Goal: Information Seeking & Learning: Find specific fact

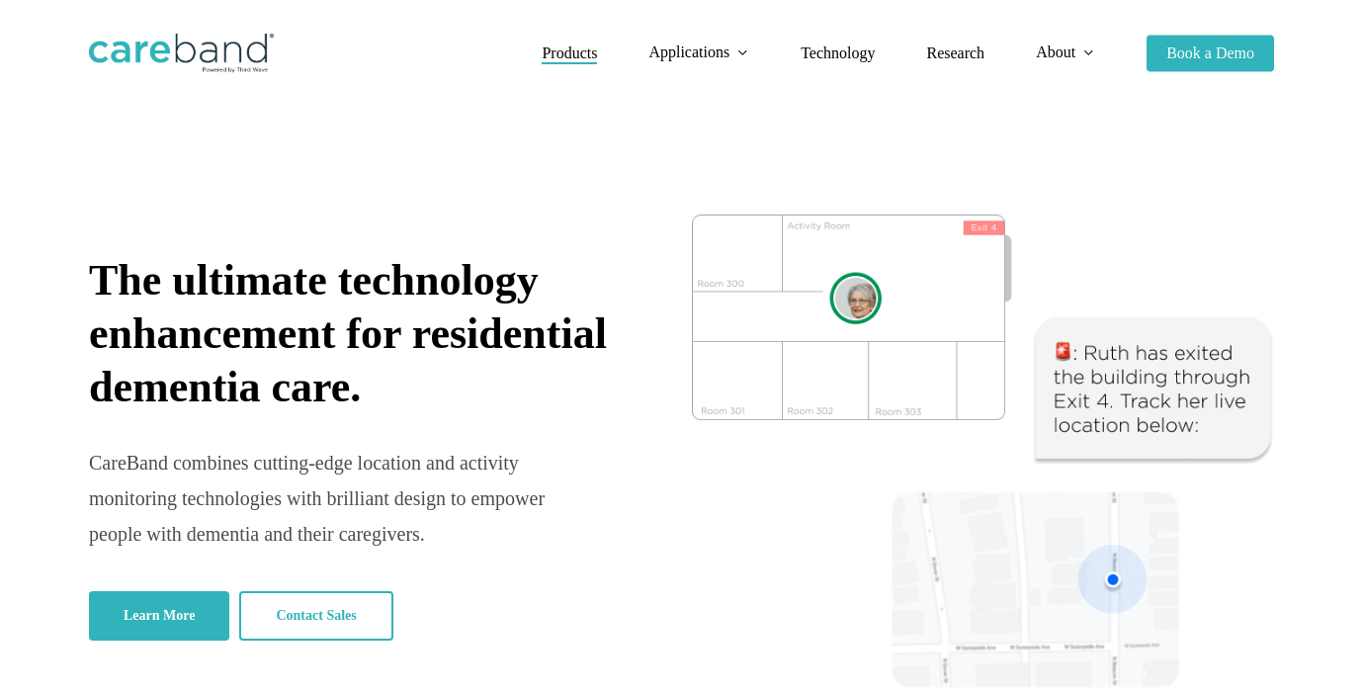
click at [546, 54] on span "Products" at bounding box center [569, 52] width 55 height 17
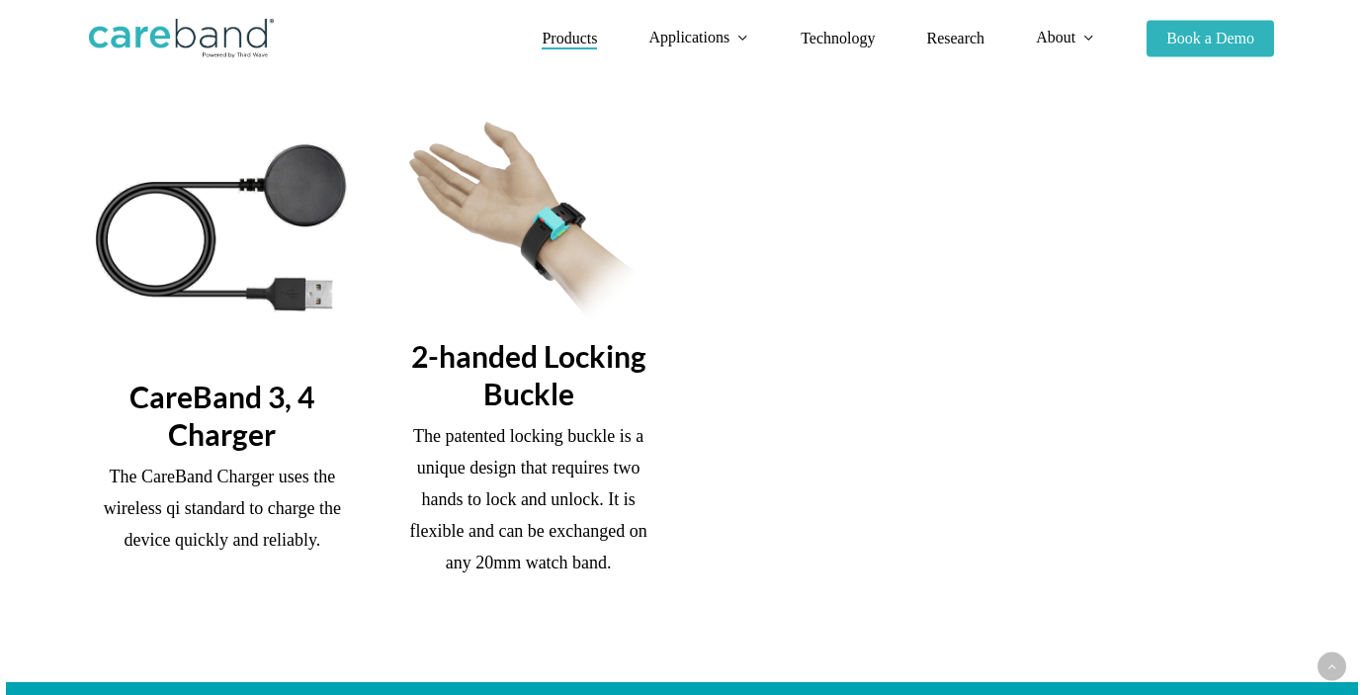
scroll to position [2063, 0]
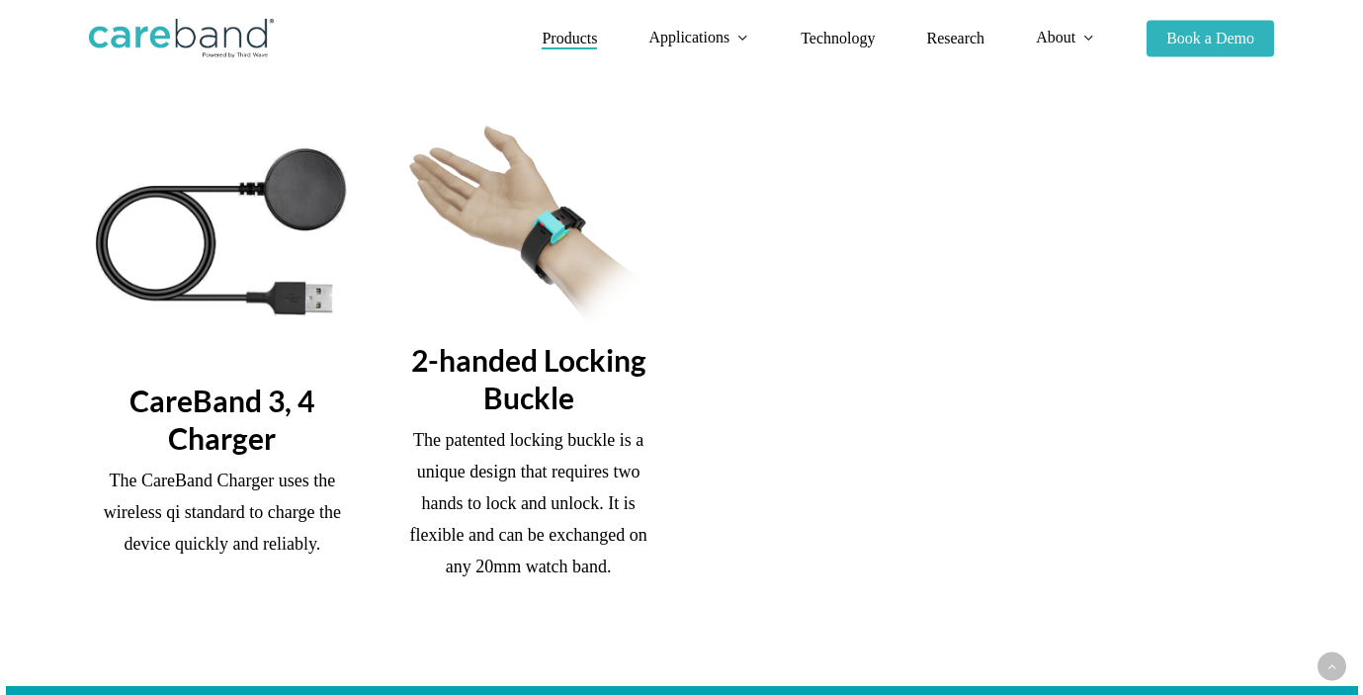
click at [515, 373] on h3 "2-handed Locking Buckle" at bounding box center [528, 378] width 267 height 75
click at [838, 44] on span "Technology" at bounding box center [838, 38] width 74 height 17
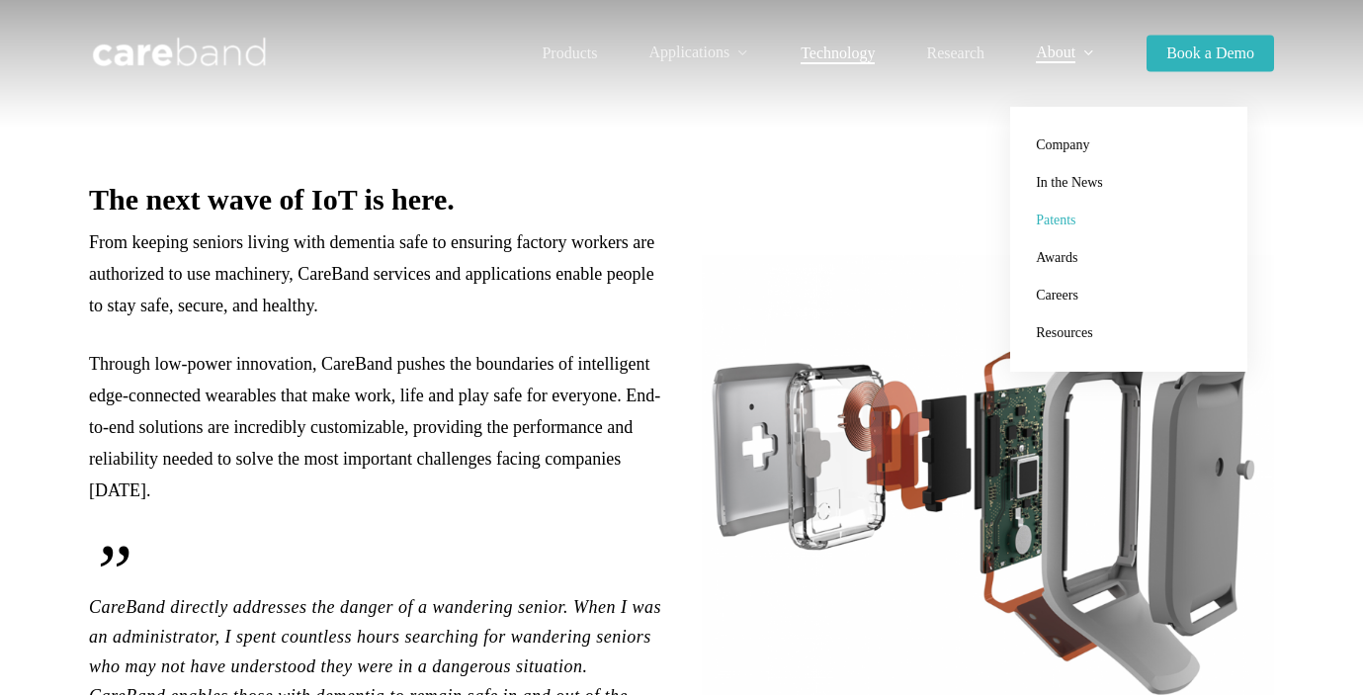
click at [1058, 227] on span "Patents" at bounding box center [1056, 220] width 40 height 15
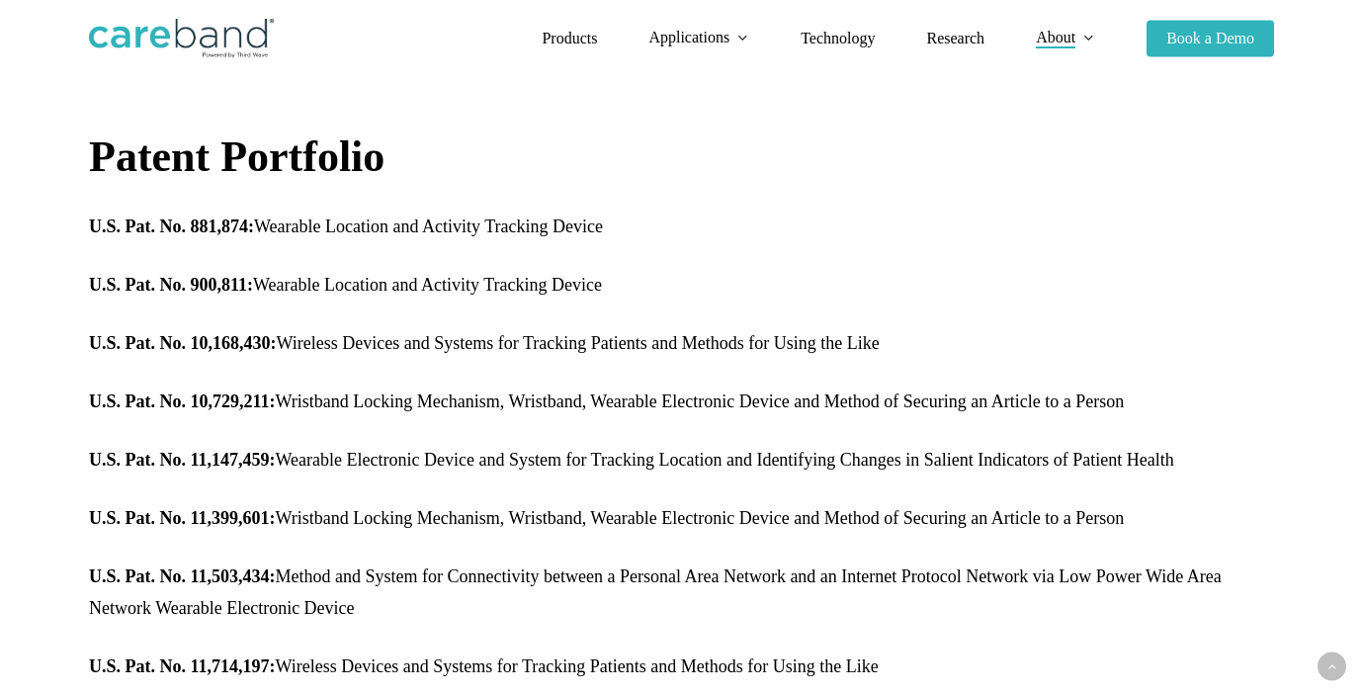
scroll to position [1145, 0]
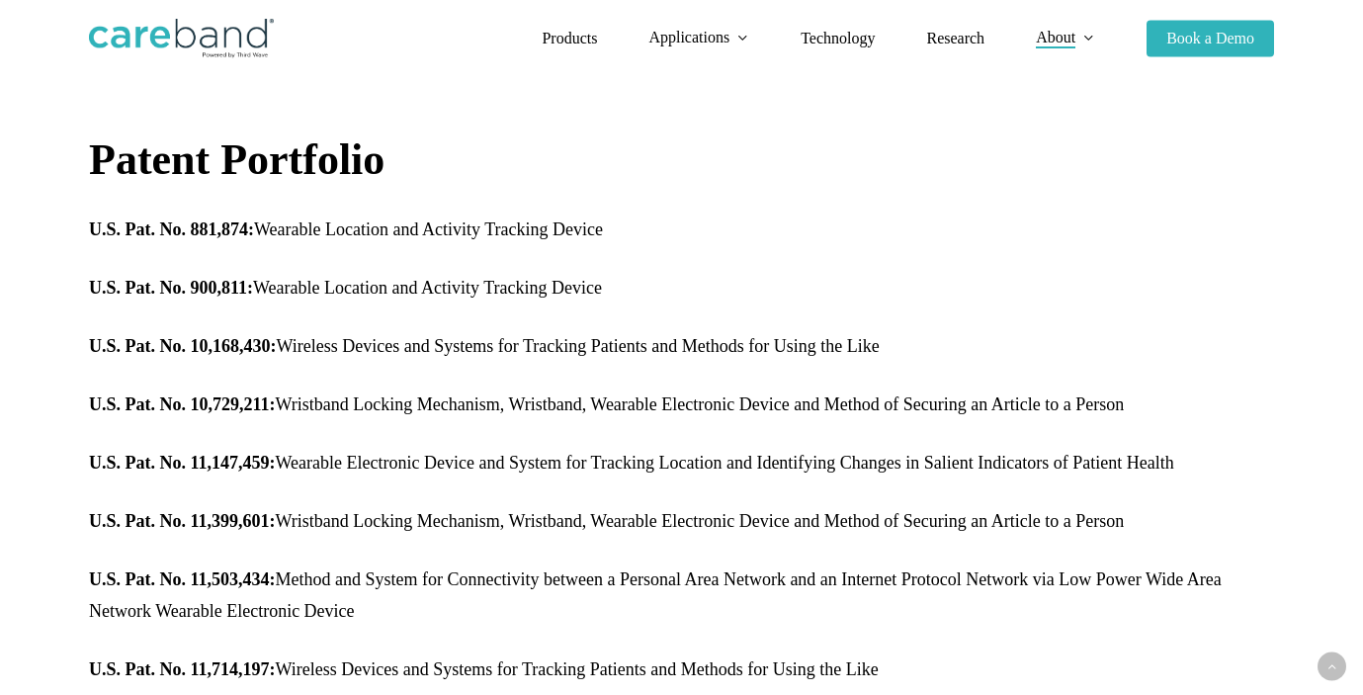
drag, startPoint x: 1127, startPoint y: 413, endPoint x: 78, endPoint y: 404, distance: 1049.0
click at [78, 404] on div "At CareBand, we value innovation and the intellectual property that stems from …" at bounding box center [681, 453] width 1225 height 1280
copy p "U.S. Pat. No. 10,729,211: Wristband Locking Mechanism, Wristband, Wearable Elec…"
